Goal: Information Seeking & Learning: Learn about a topic

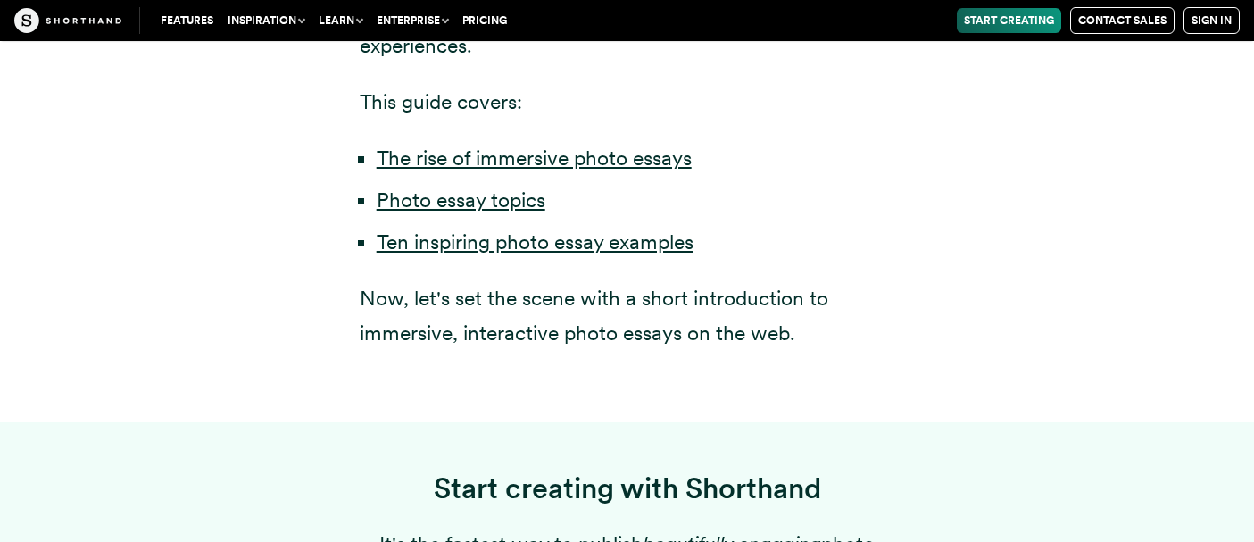
scroll to position [1164, 0]
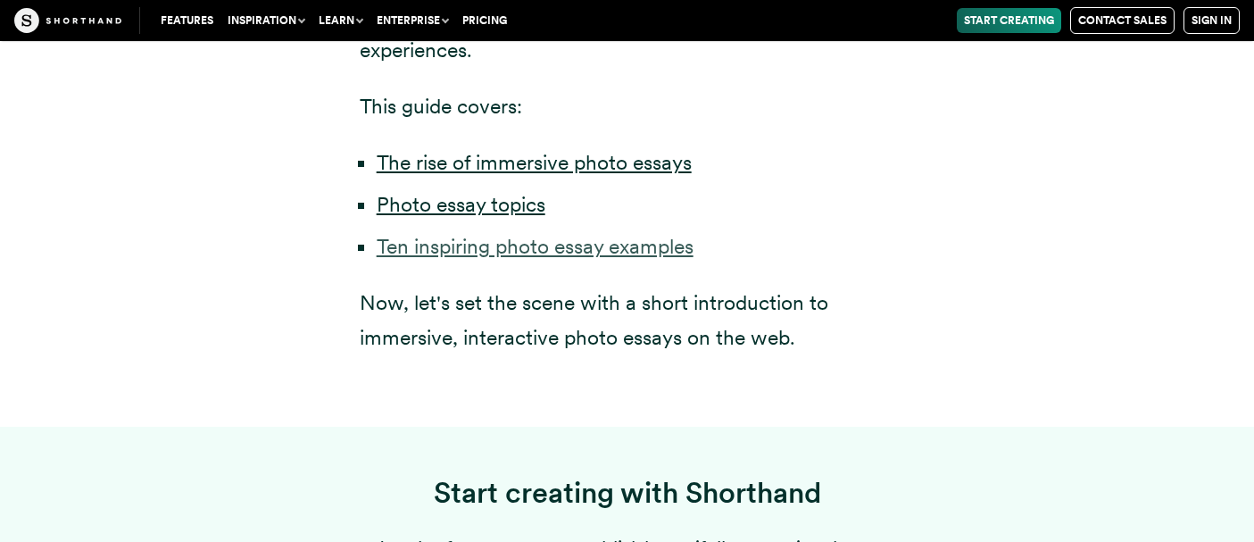
click at [659, 234] on link "Ten inspiring photo essay examples" at bounding box center [535, 246] width 317 height 25
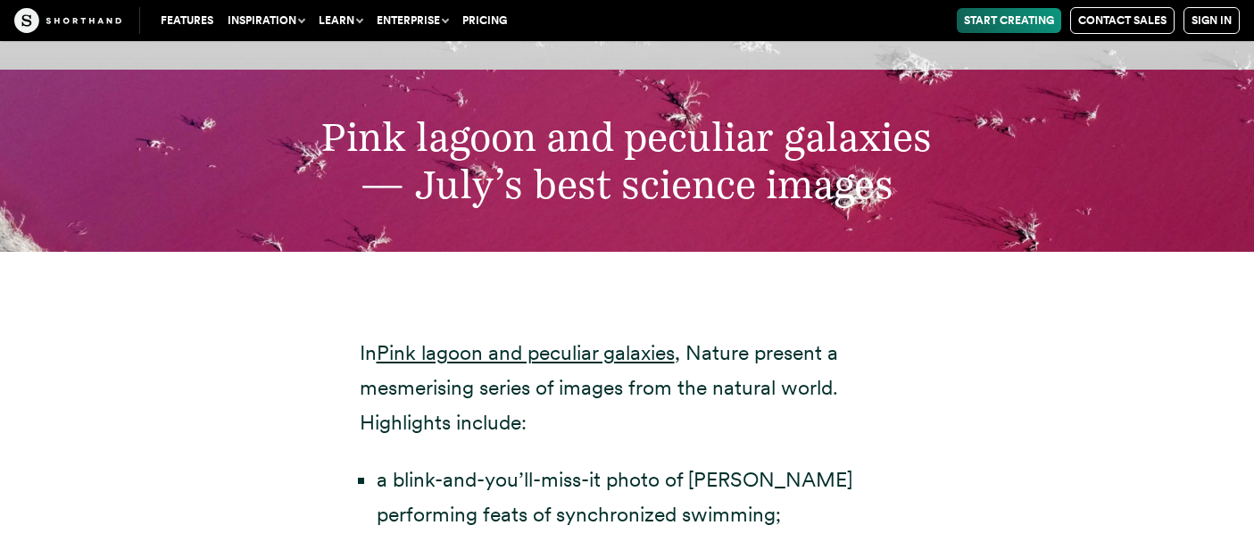
scroll to position [5645, 0]
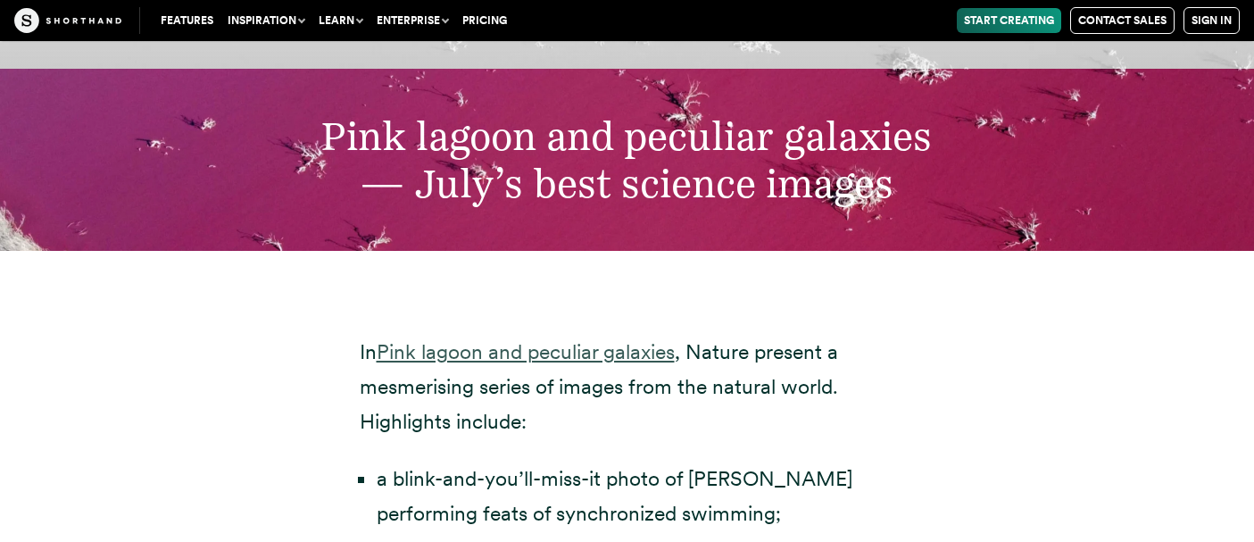
click at [638, 339] on link "Pink lagoon and peculiar galaxies" at bounding box center [526, 351] width 298 height 25
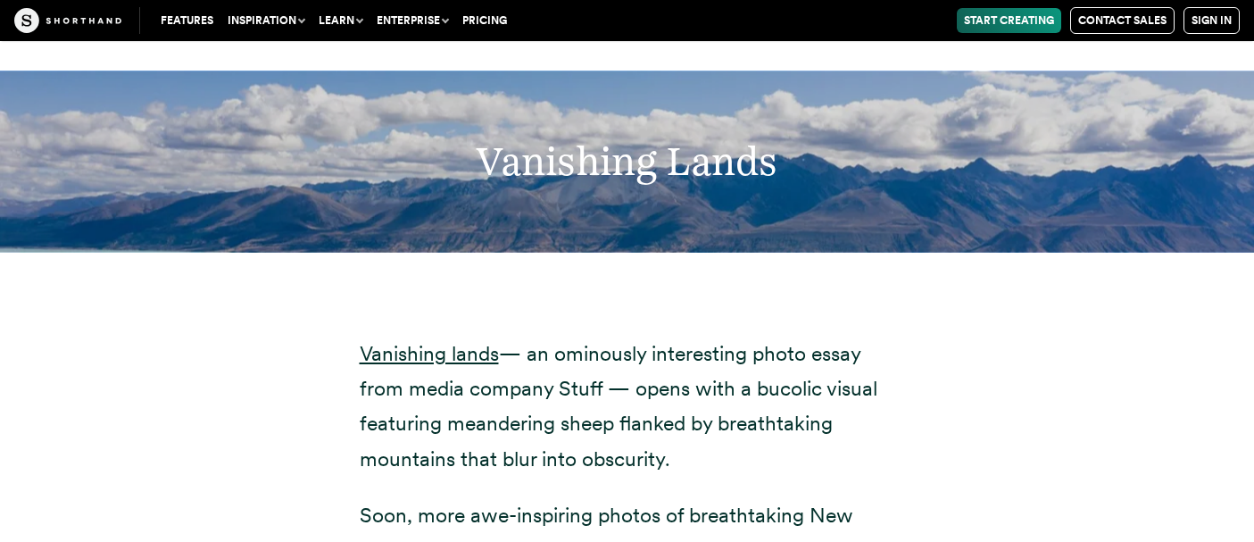
scroll to position [7812, 0]
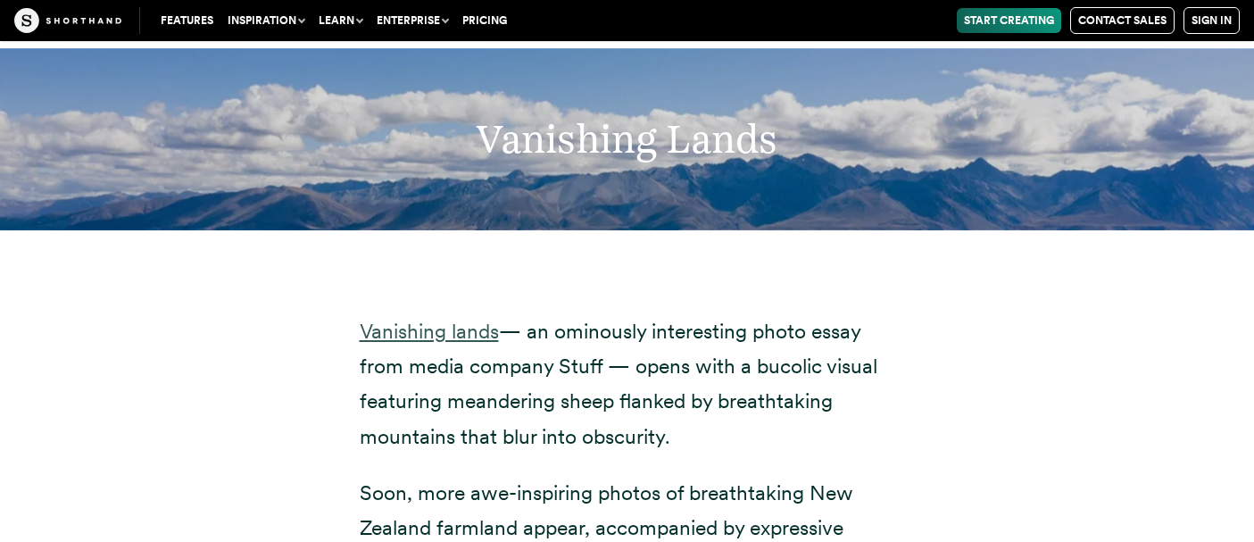
click at [454, 319] on link "Vanishing lands" at bounding box center [429, 331] width 139 height 25
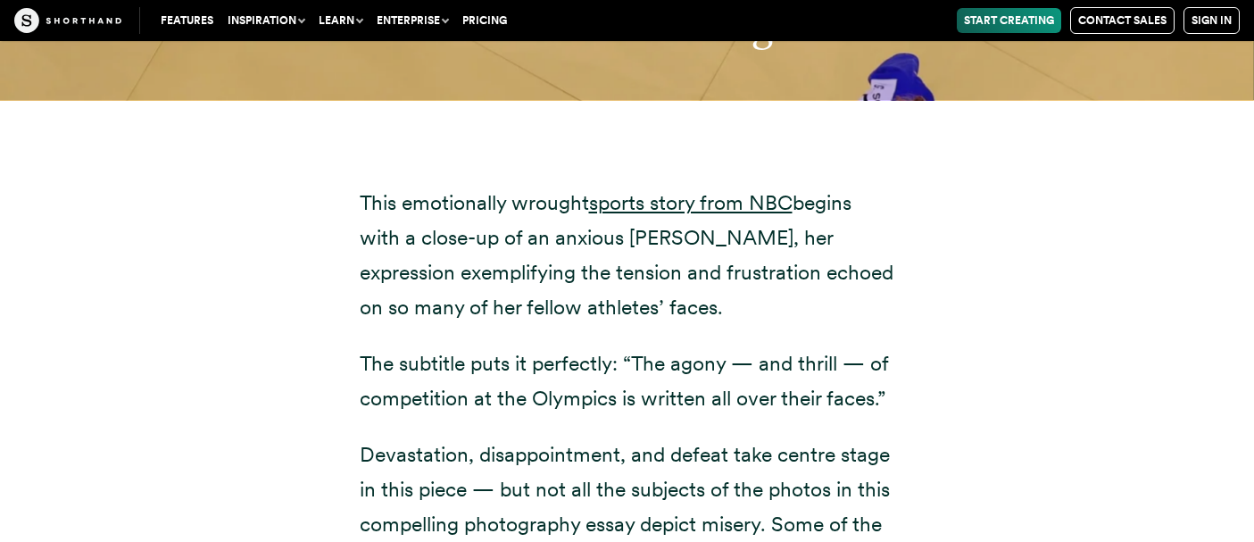
scroll to position [9921, 0]
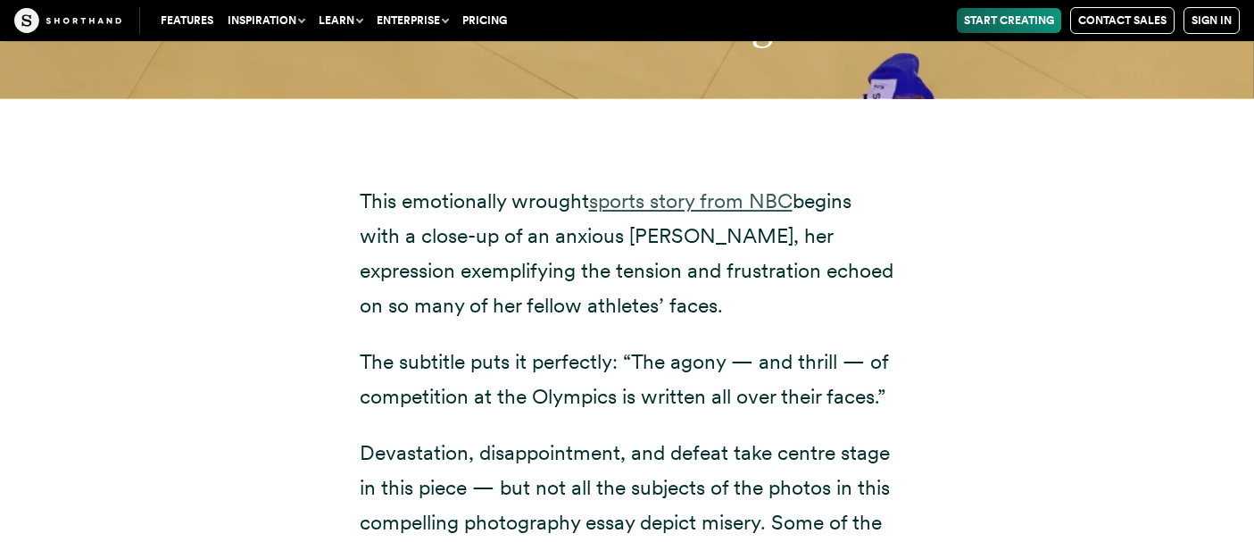
click at [725, 188] on link "sports story from NBC" at bounding box center [691, 200] width 204 height 25
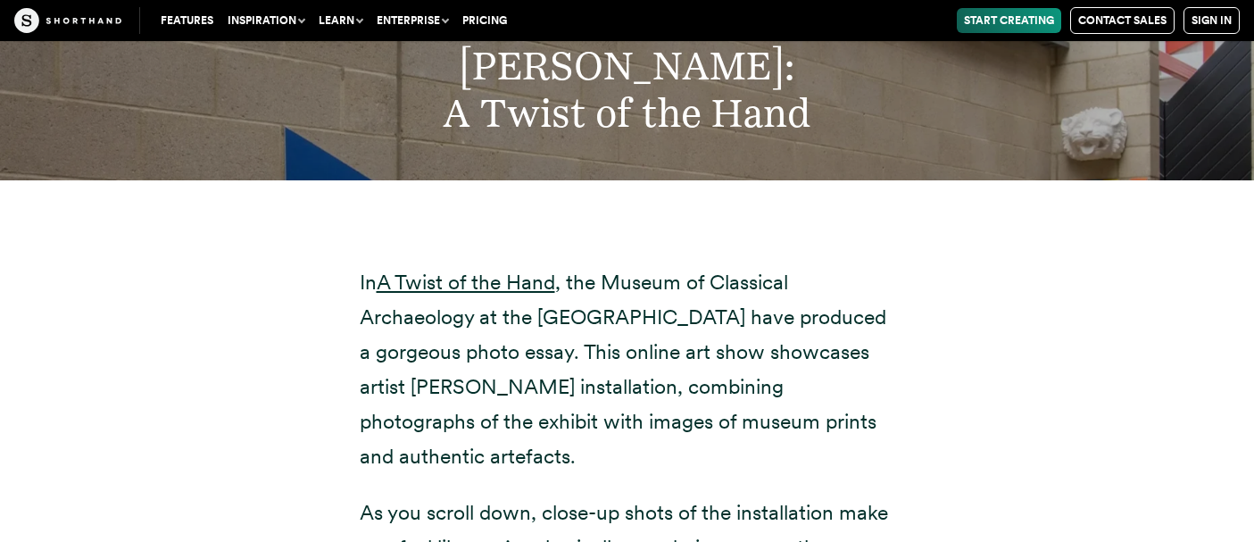
scroll to position [12260, 0]
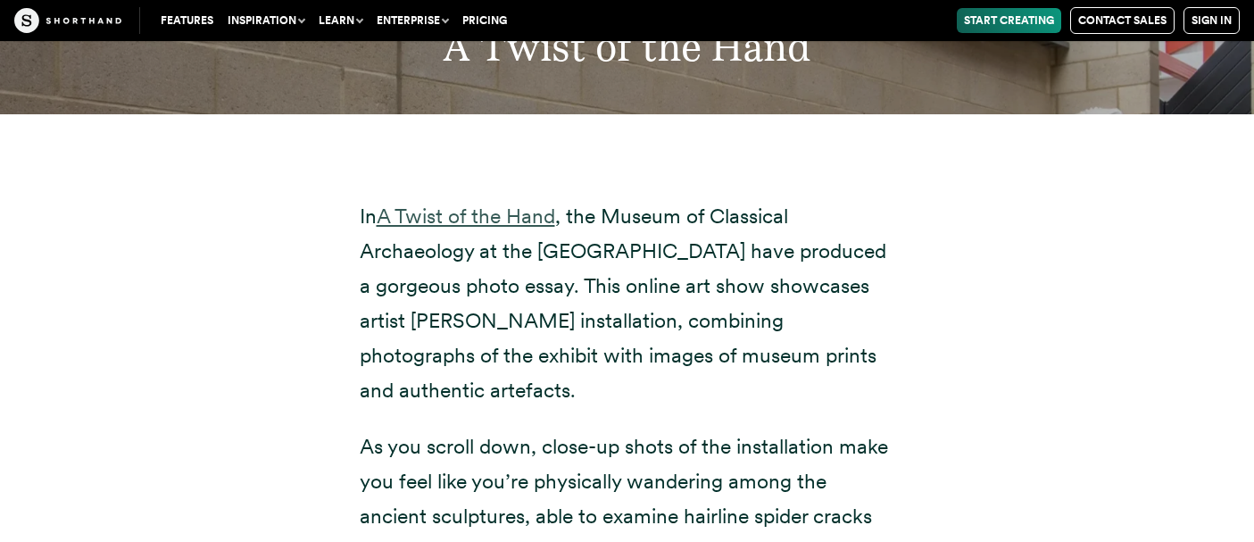
click at [523, 204] on link "A Twist of the Hand" at bounding box center [466, 216] width 179 height 25
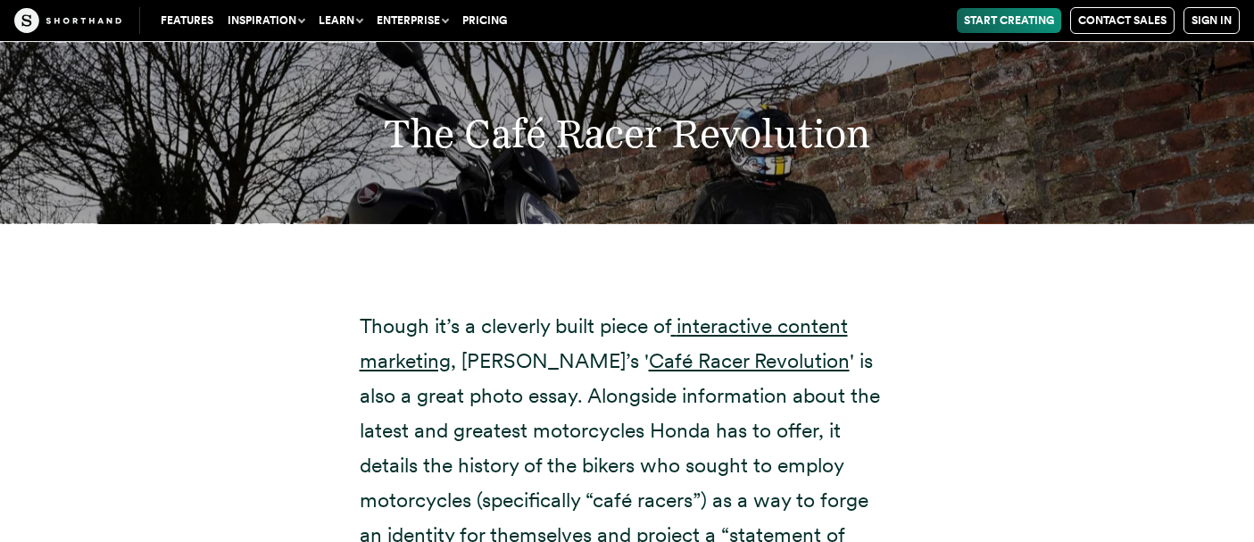
scroll to position [14326, 0]
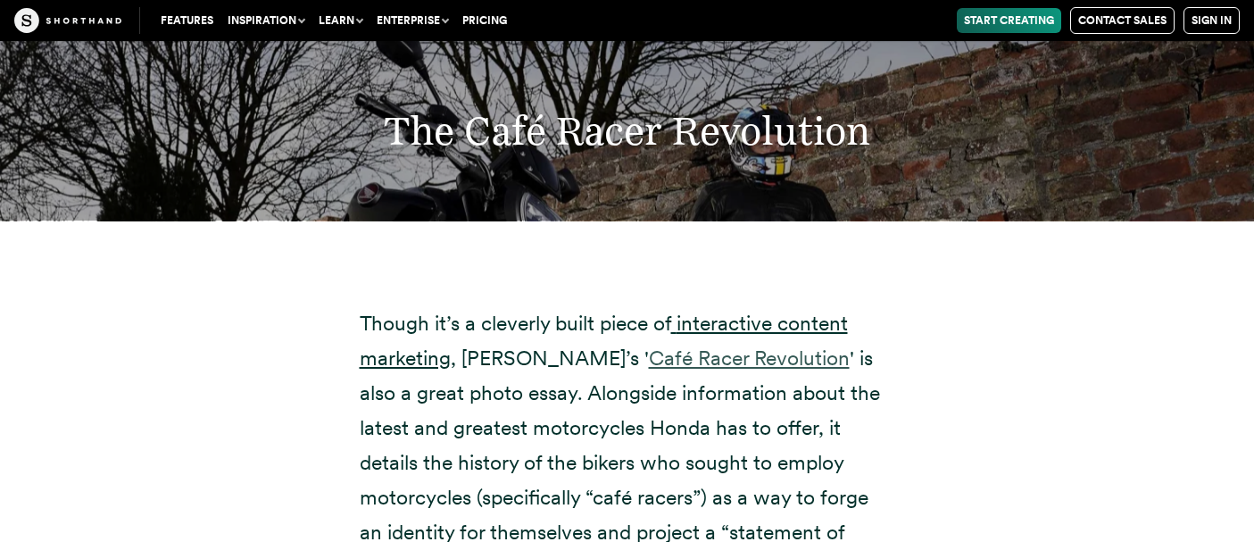
click at [681, 346] on link "Café Racer Revolution" at bounding box center [749, 358] width 201 height 25
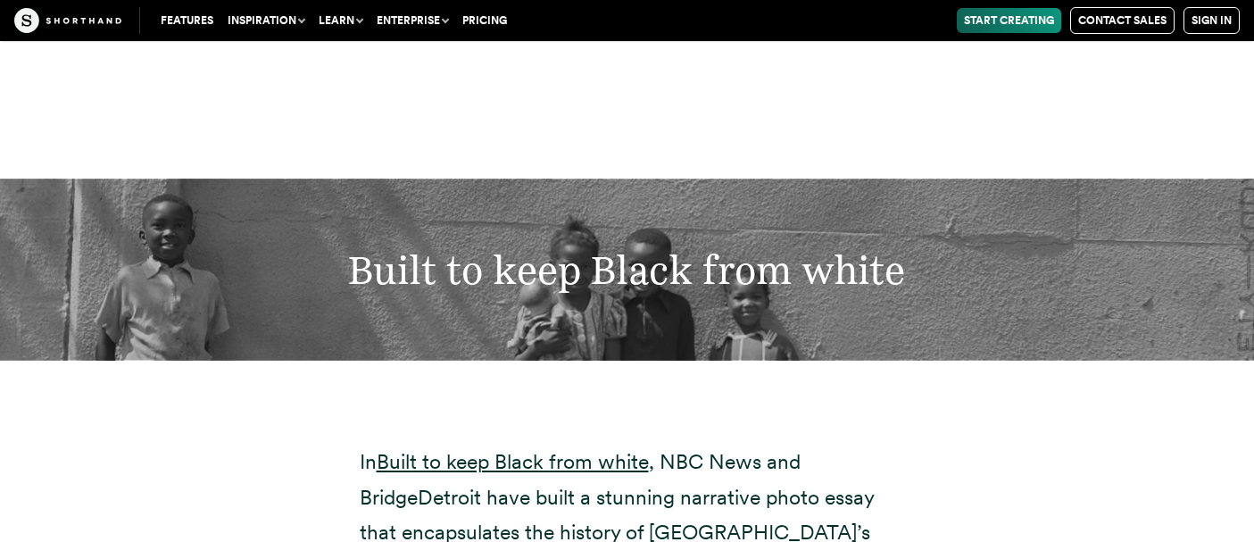
scroll to position [16617, 0]
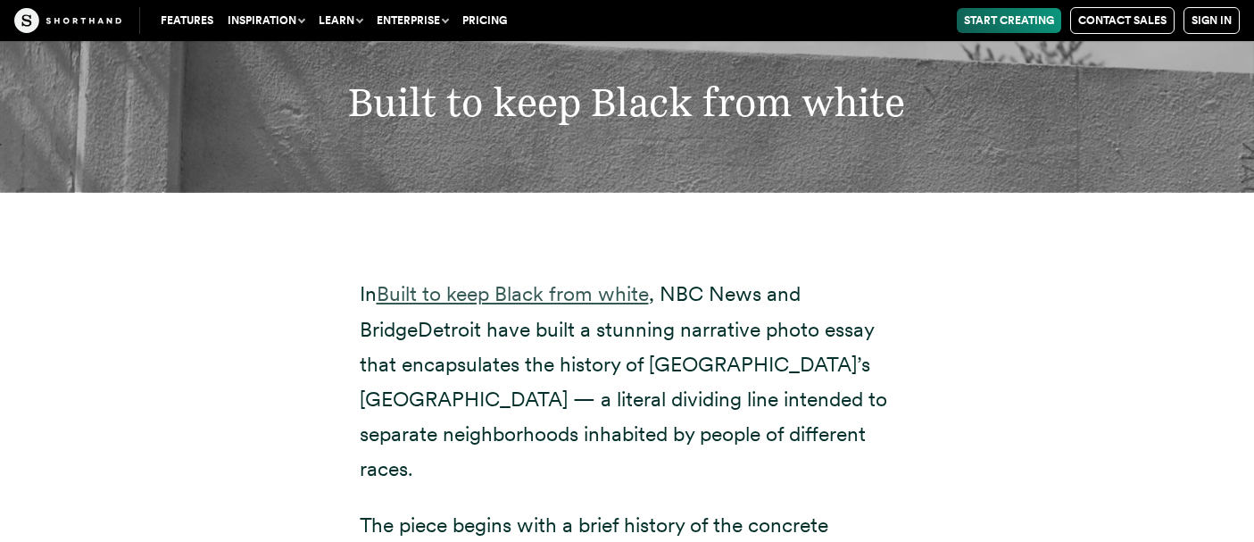
click at [569, 281] on link "Built to keep Black from white" at bounding box center [513, 293] width 272 height 25
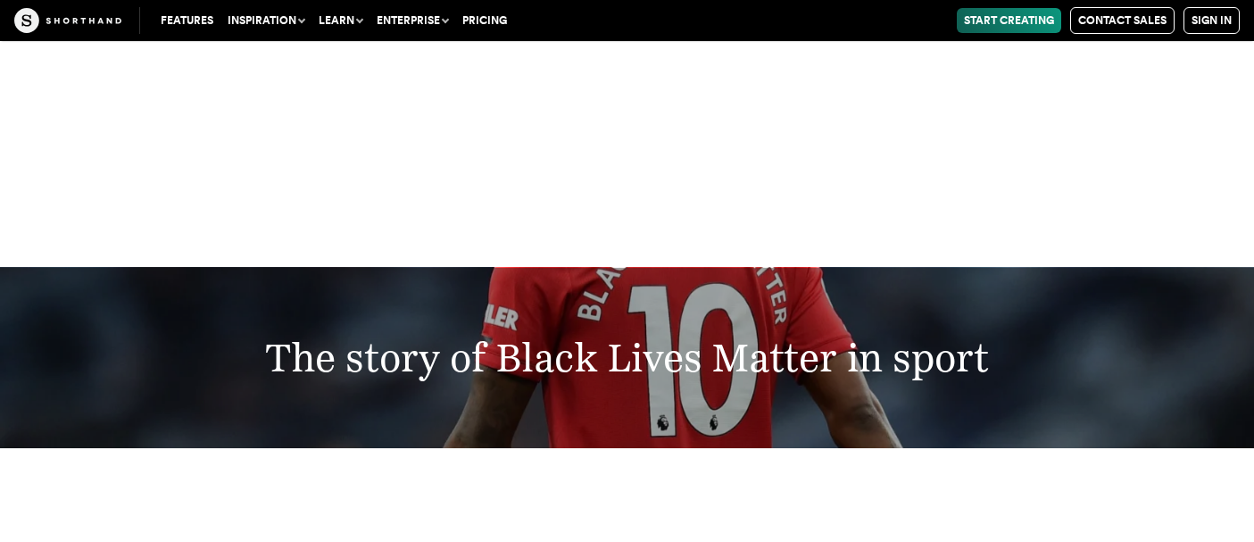
scroll to position [20754, 0]
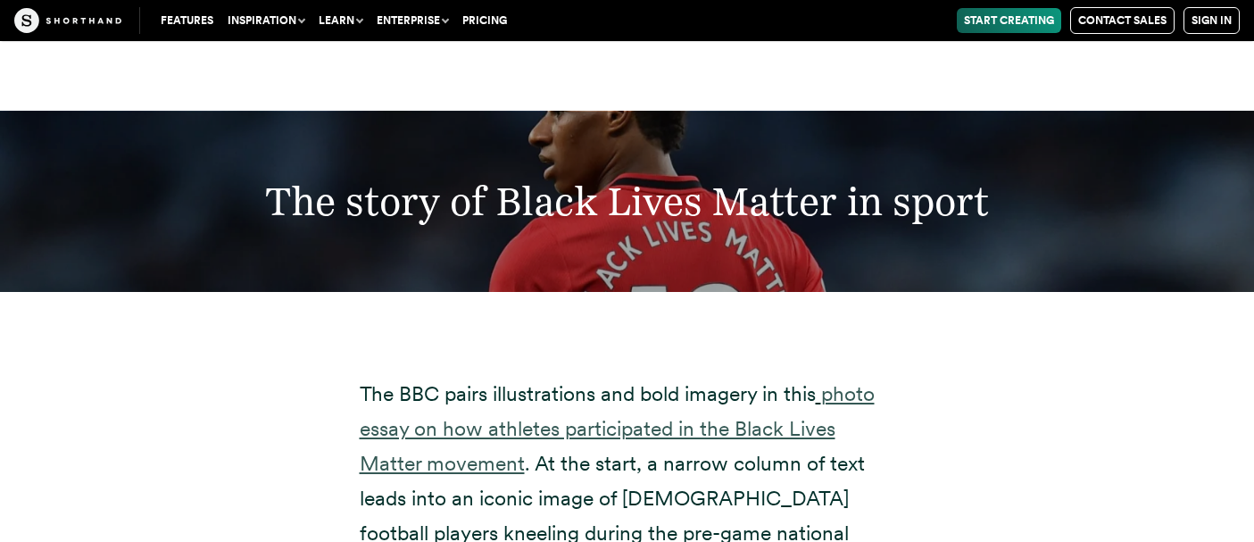
click at [690, 381] on link "photo essay on how athletes participated in the Black Lives Matter movement" at bounding box center [617, 428] width 515 height 95
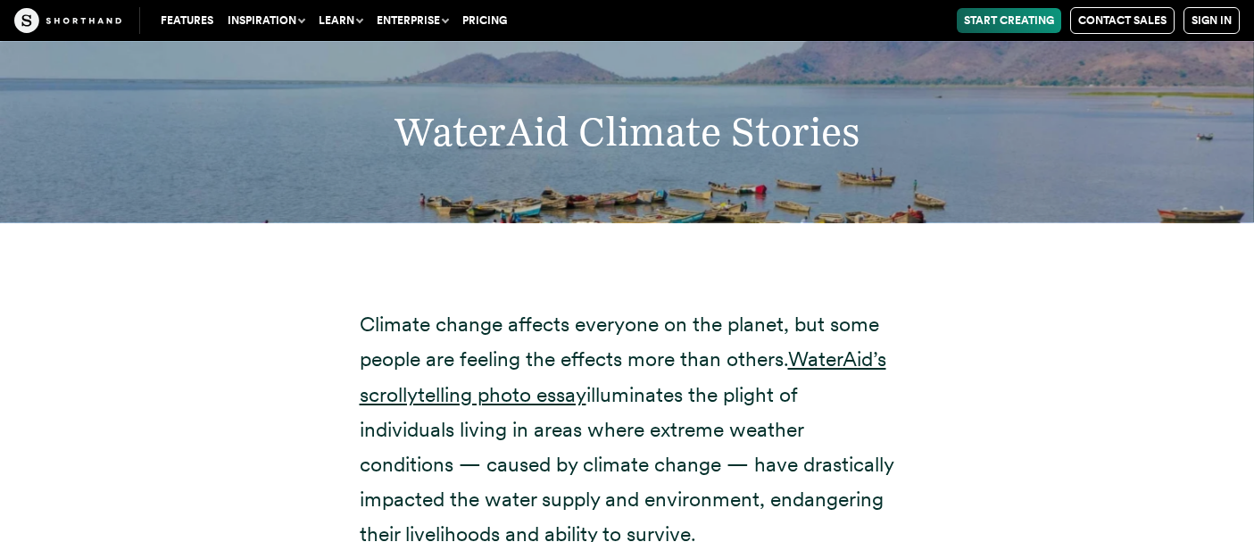
scroll to position [22819, 0]
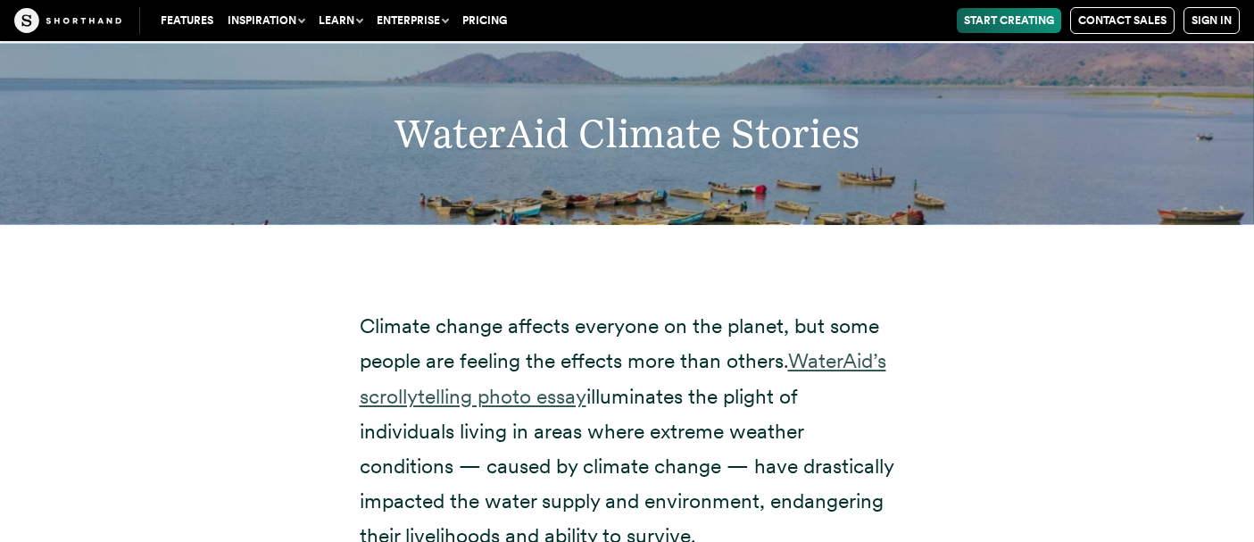
click at [845, 348] on link "WaterAid’s scrollytelling photo essay" at bounding box center [623, 378] width 527 height 60
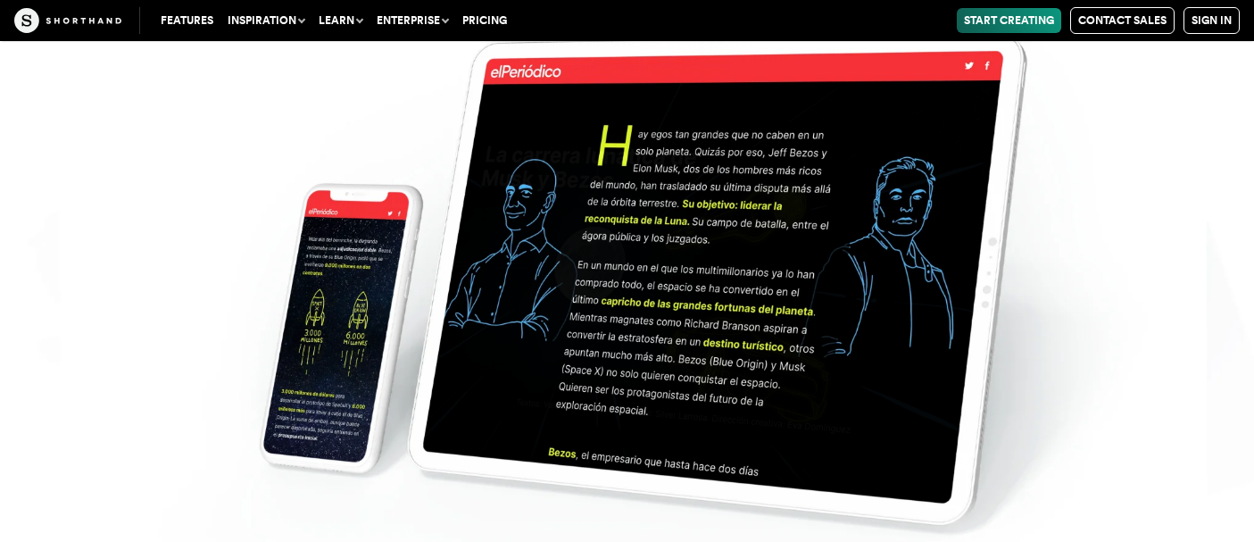
scroll to position [29434, 0]
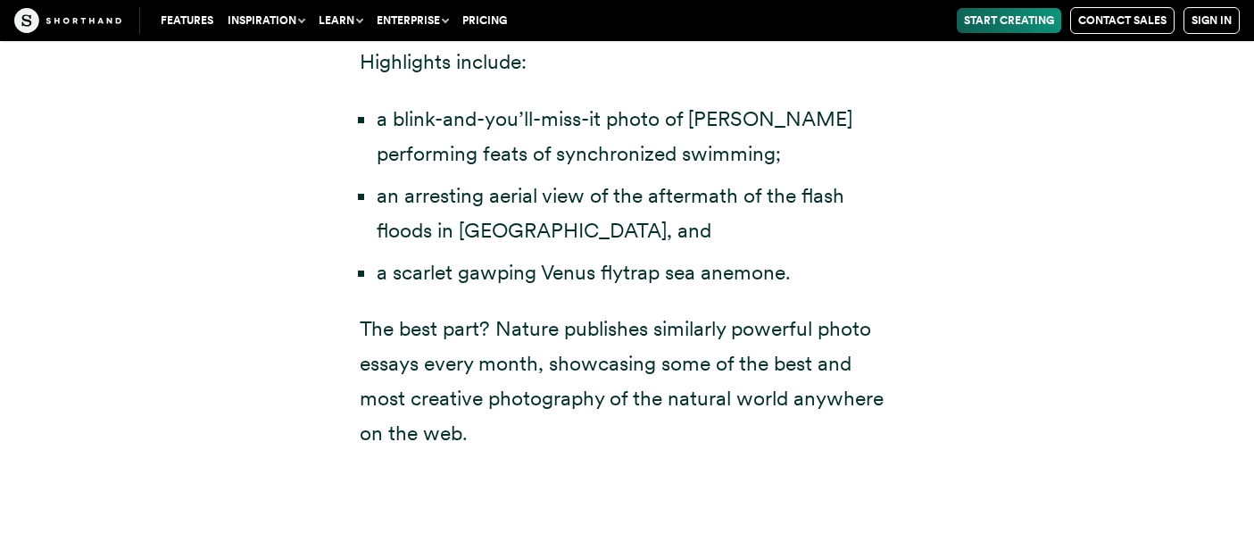
scroll to position [6340, 0]
